Goal: Task Accomplishment & Management: Manage account settings

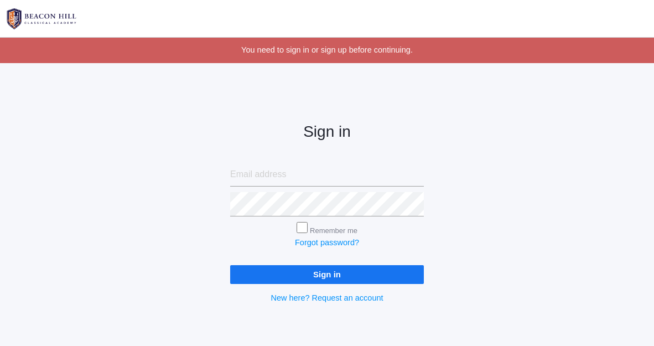
type input "jordyn@beaconhillclassical.org"
click at [331, 280] on input "Sign in" at bounding box center [327, 274] width 194 height 18
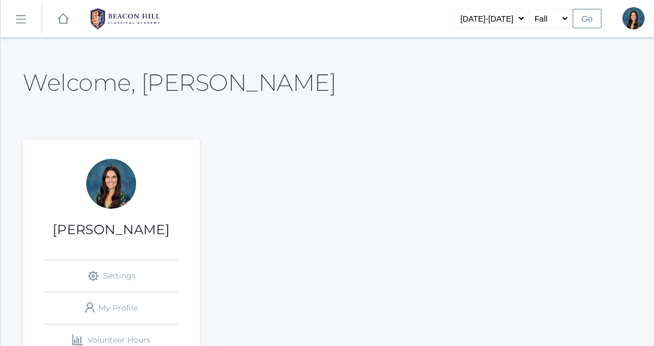
click at [21, 23] on rect at bounding box center [21, 20] width 18 height 18
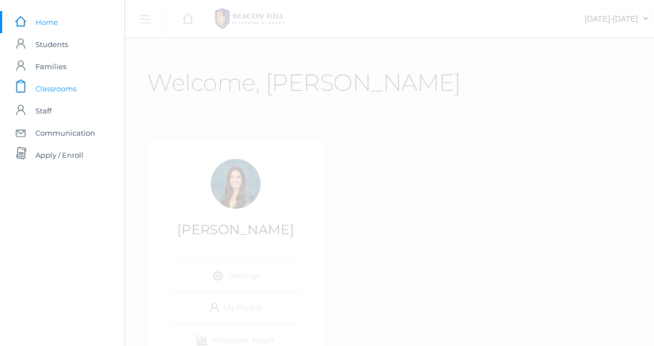
click at [46, 86] on span "Classrooms" at bounding box center [55, 88] width 41 height 22
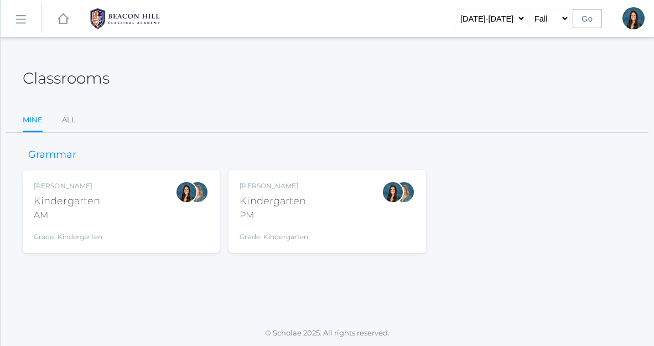
click at [123, 214] on div "Jordyn Dewey Kindergarten AM Grade: Kindergarten *KIND" at bounding box center [121, 211] width 175 height 61
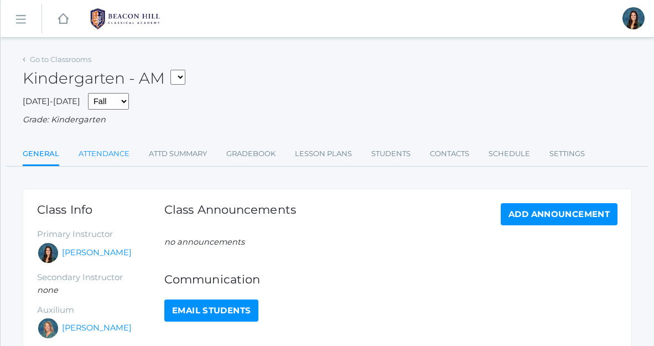
click at [117, 150] on link "Attendance" at bounding box center [104, 154] width 51 height 22
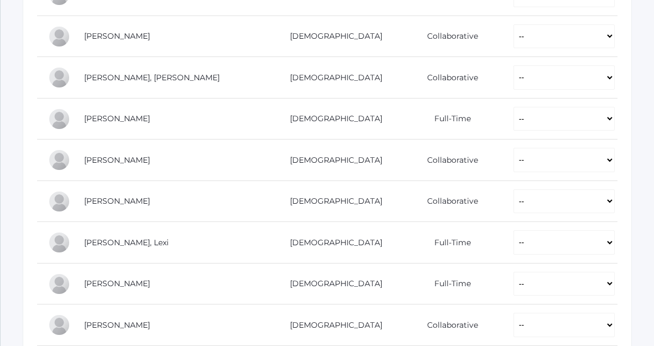
scroll to position [430, 0]
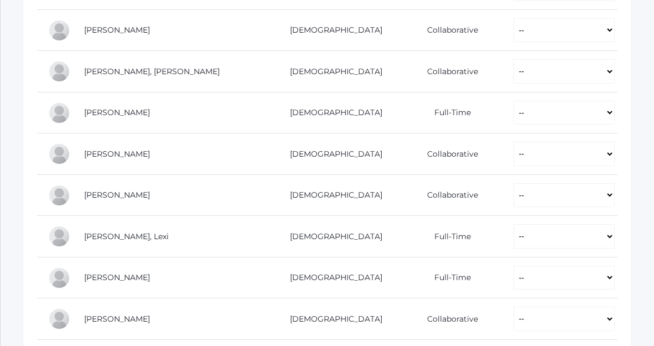
drag, startPoint x: 147, startPoint y: 188, endPoint x: 129, endPoint y: 205, distance: 24.3
click at [128, 205] on td "Ip, Christopher" at bounding box center [170, 194] width 195 height 41
copy link "Ip, Christopher"
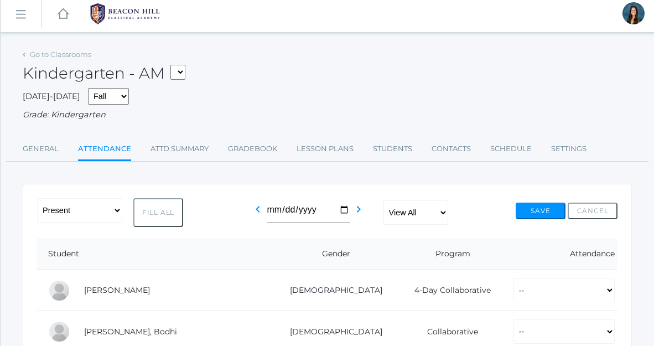
scroll to position [0, 0]
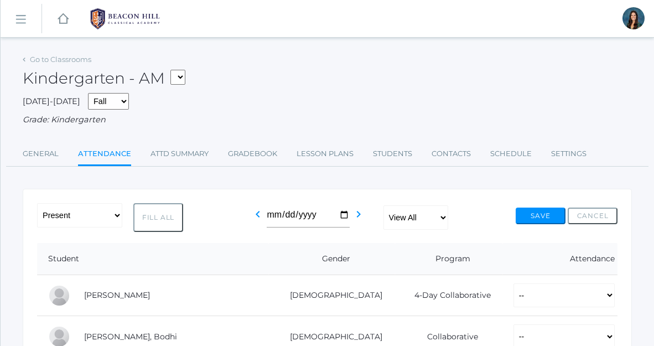
click at [179, 82] on select "*KIND - Kindergarten AM *KIND - Kindergarten PM" at bounding box center [177, 77] width 15 height 15
select select "2131"
click at [174, 70] on select "*KIND - Kindergarten AM *KIND - Kindergarten PM" at bounding box center [177, 77] width 15 height 15
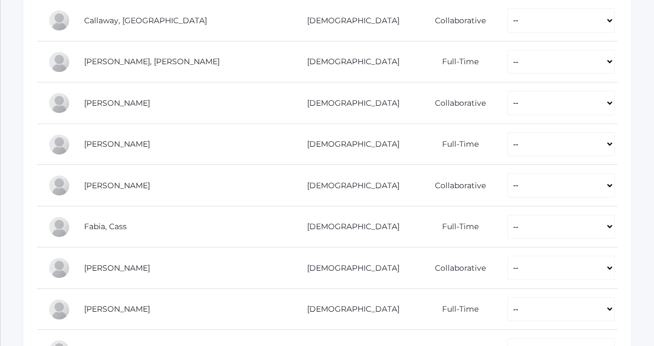
scroll to position [715, 0]
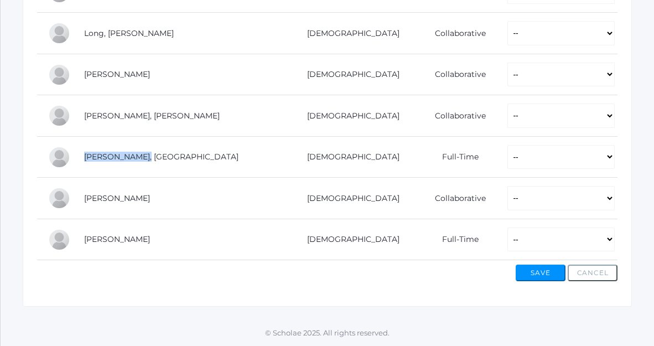
drag, startPoint x: 147, startPoint y: 159, endPoint x: 82, endPoint y: 158, distance: 65.3
click at [82, 158] on td "[PERSON_NAME], [GEOGRAPHIC_DATA]" at bounding box center [178, 156] width 210 height 41
copy link "[PERSON_NAME], [GEOGRAPHIC_DATA]"
